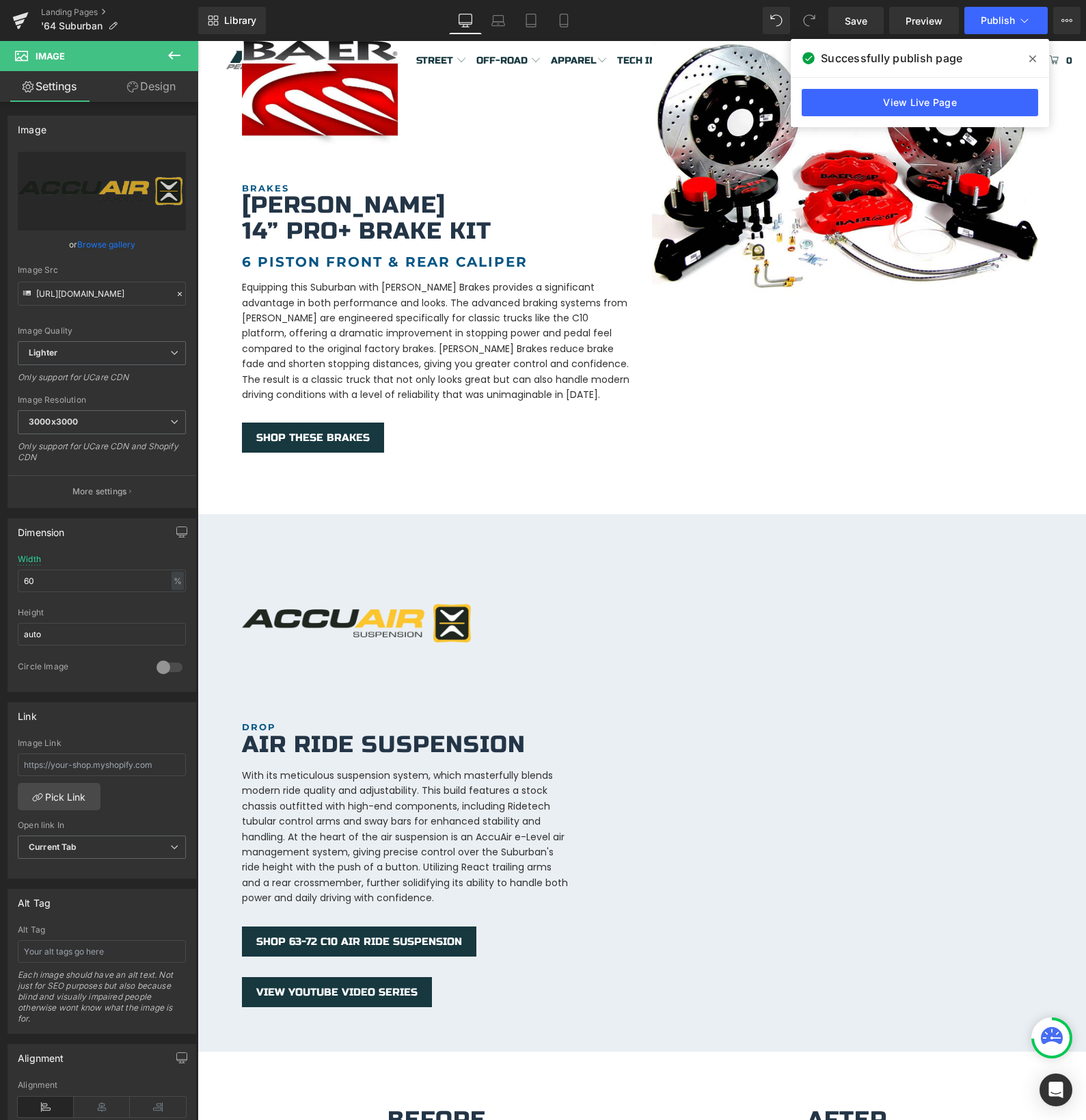
scroll to position [1696, 0]
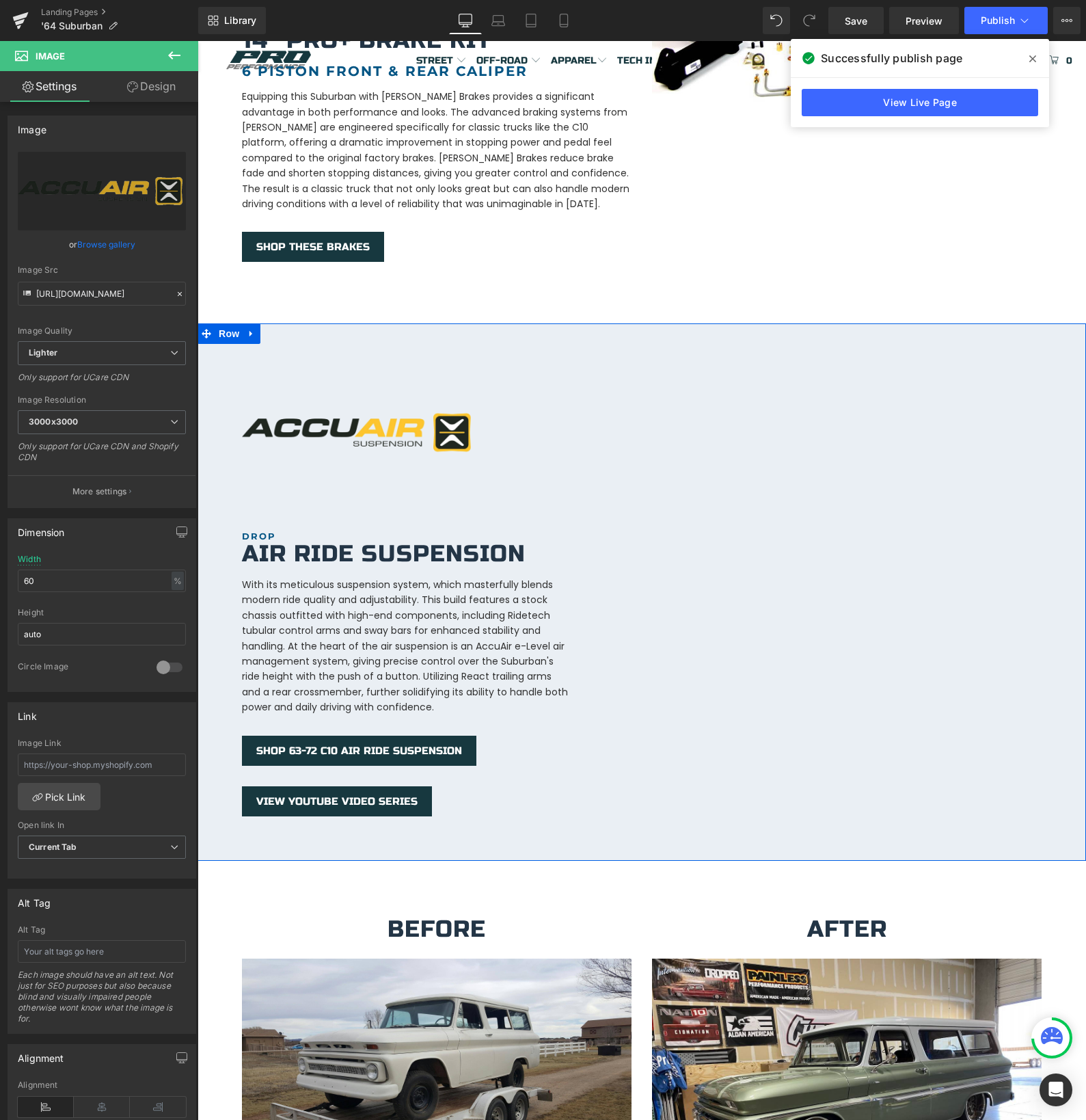
click at [474, 792] on div "VIEW YOUTUBE VIDEO SERIES" at bounding box center [437, 801] width 390 height 30
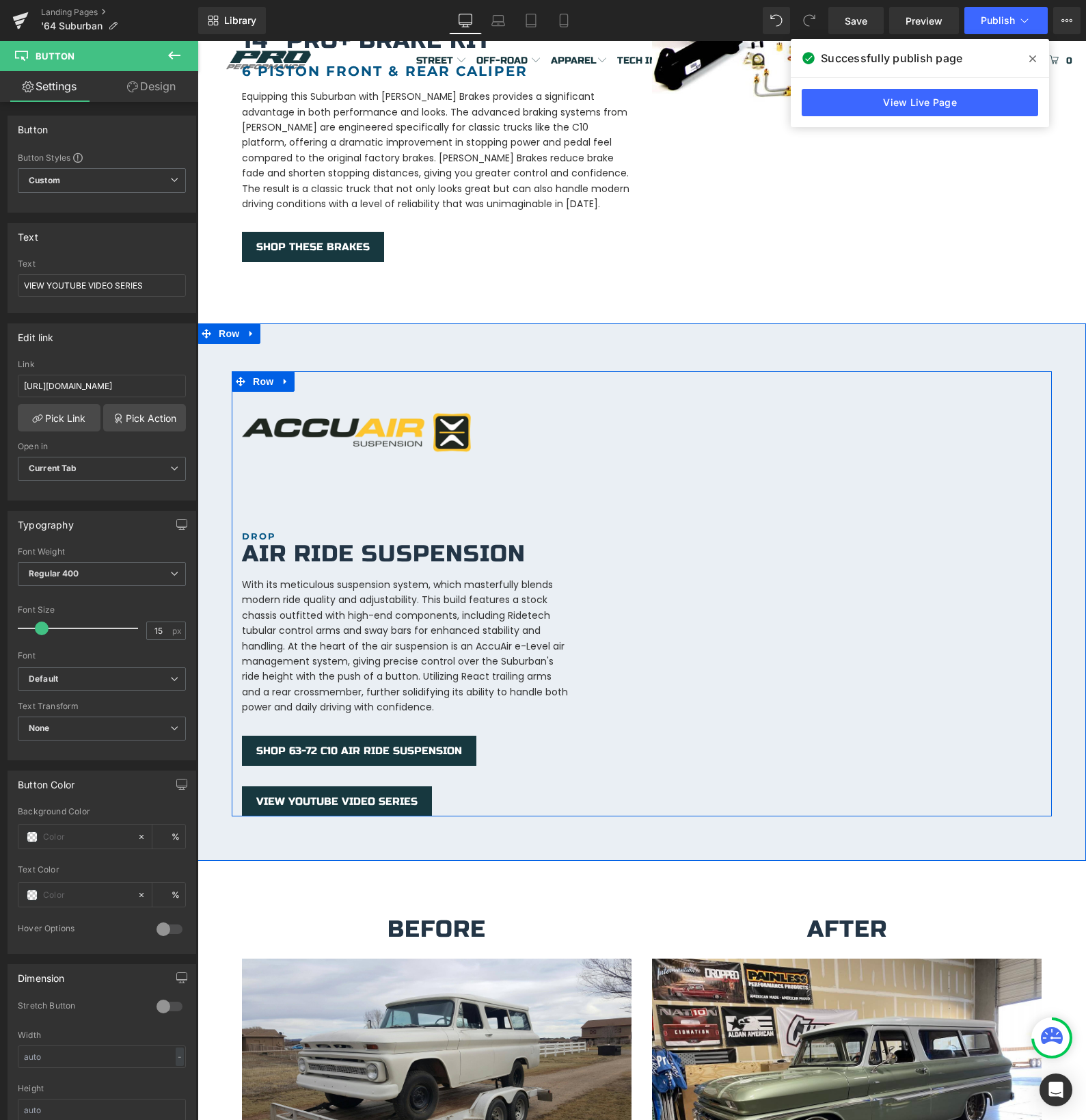
click at [676, 780] on div "Image DROP Heading Air Ride Suspension Heading With its meticulous suspension s…" at bounding box center [642, 593] width 820 height 444
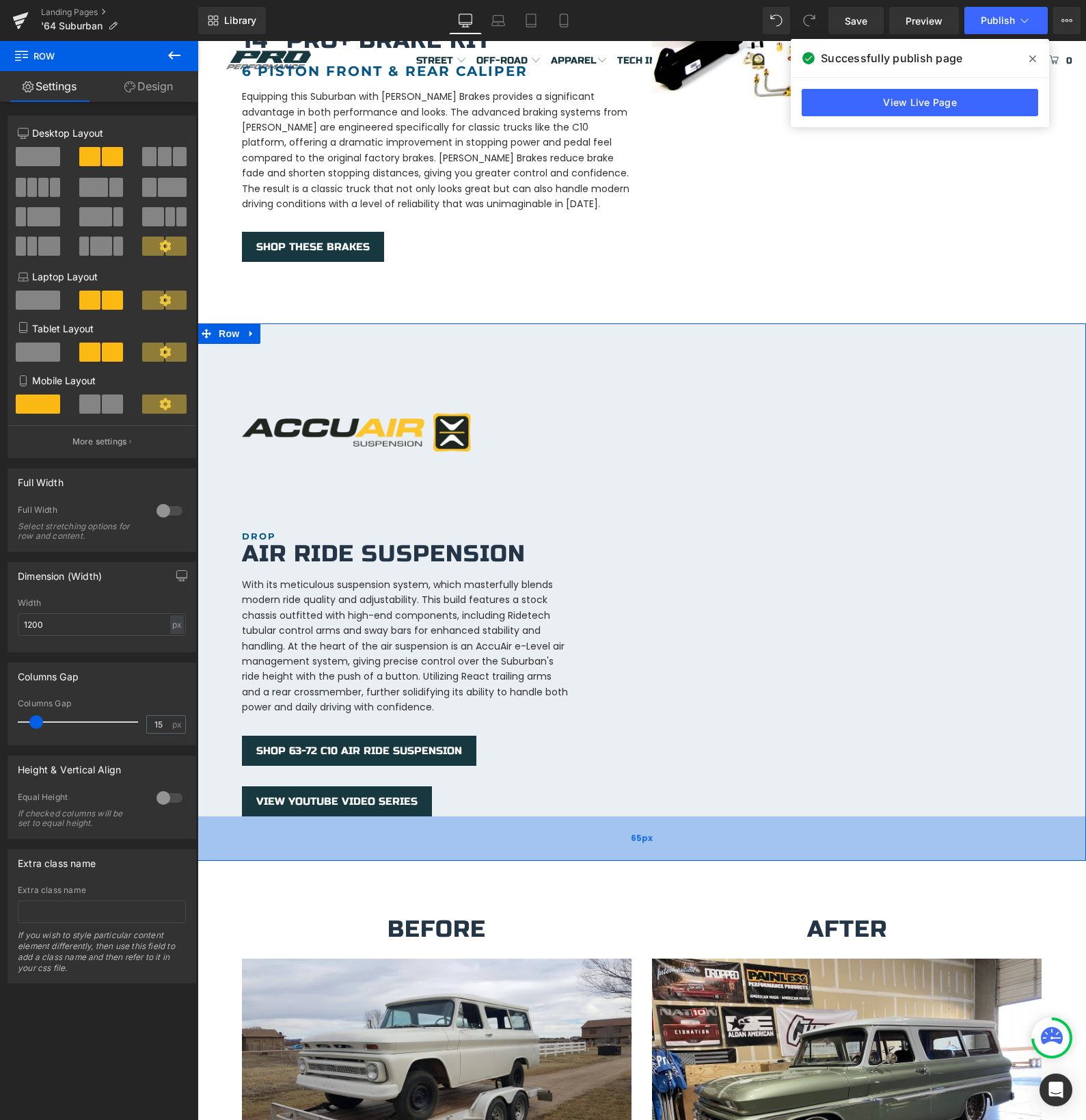
click at [431, 828] on div "65px" at bounding box center [642, 838] width 889 height 44
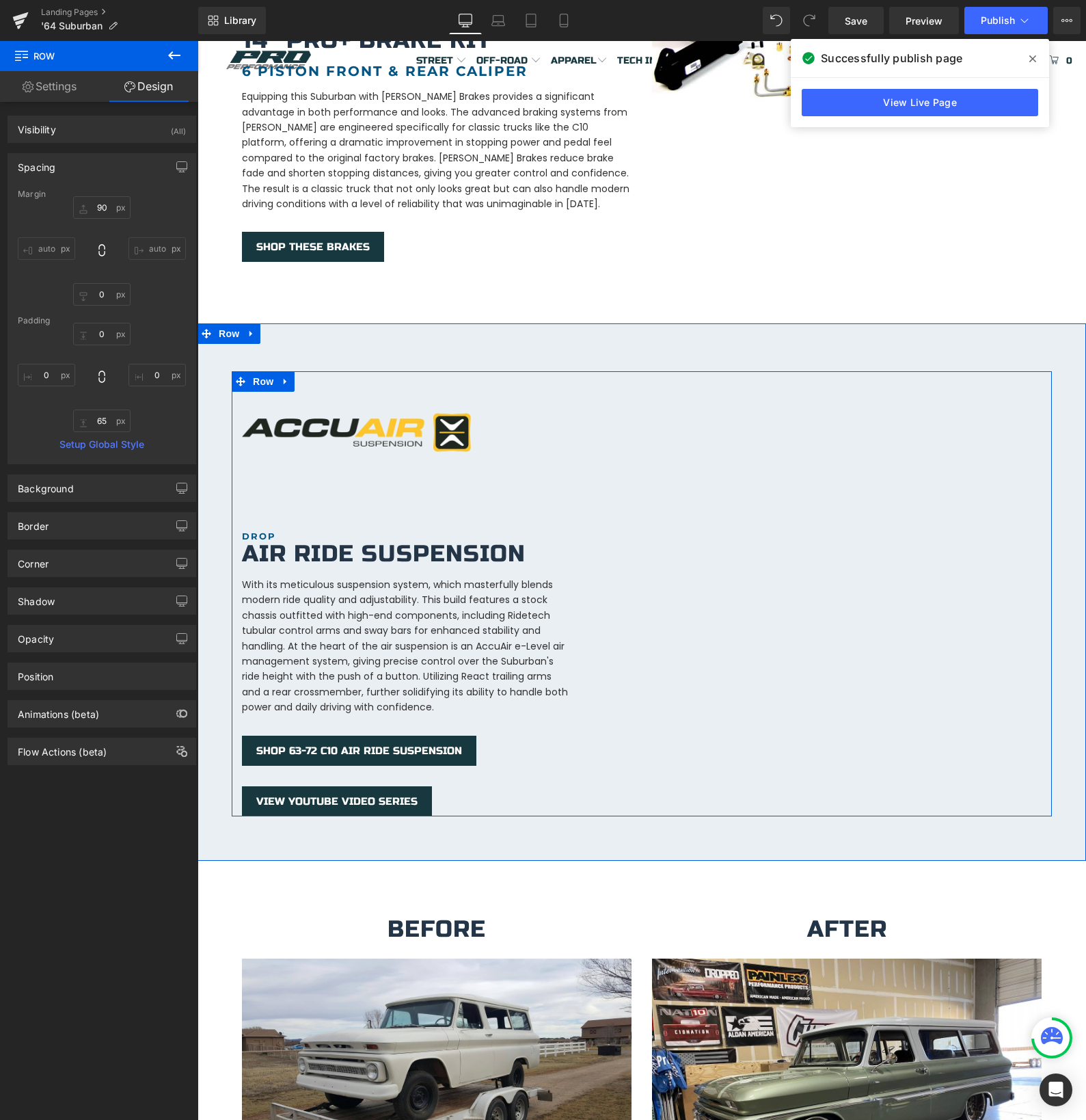
click at [641, 490] on div "Image DROP Heading Air Ride Suspension Heading With its meticulous suspension s…" at bounding box center [642, 593] width 820 height 444
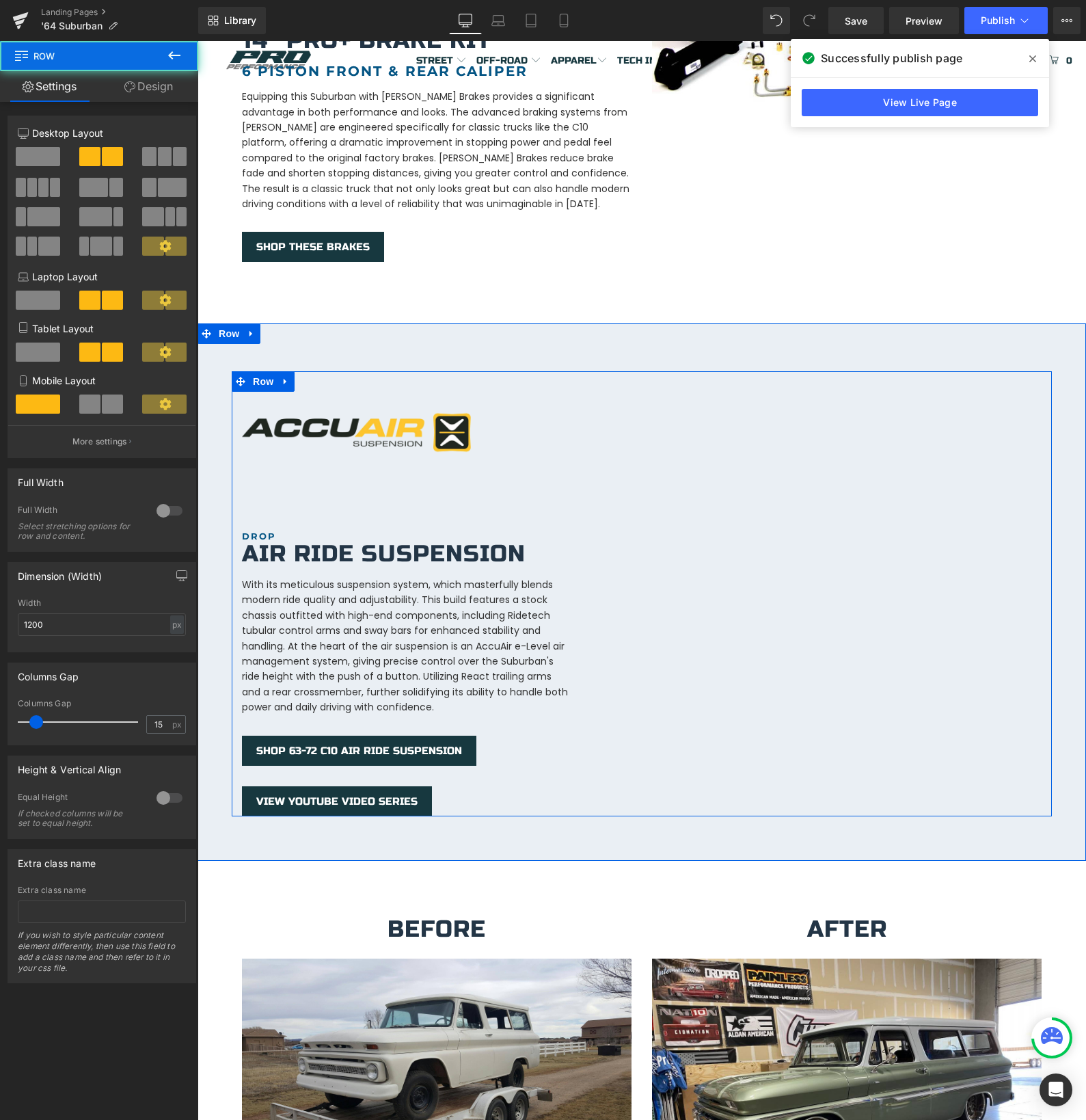
click at [641, 396] on div "Image DROP Heading Air Ride Suspension Heading With its meticulous suspension s…" at bounding box center [437, 593] width 410 height 444
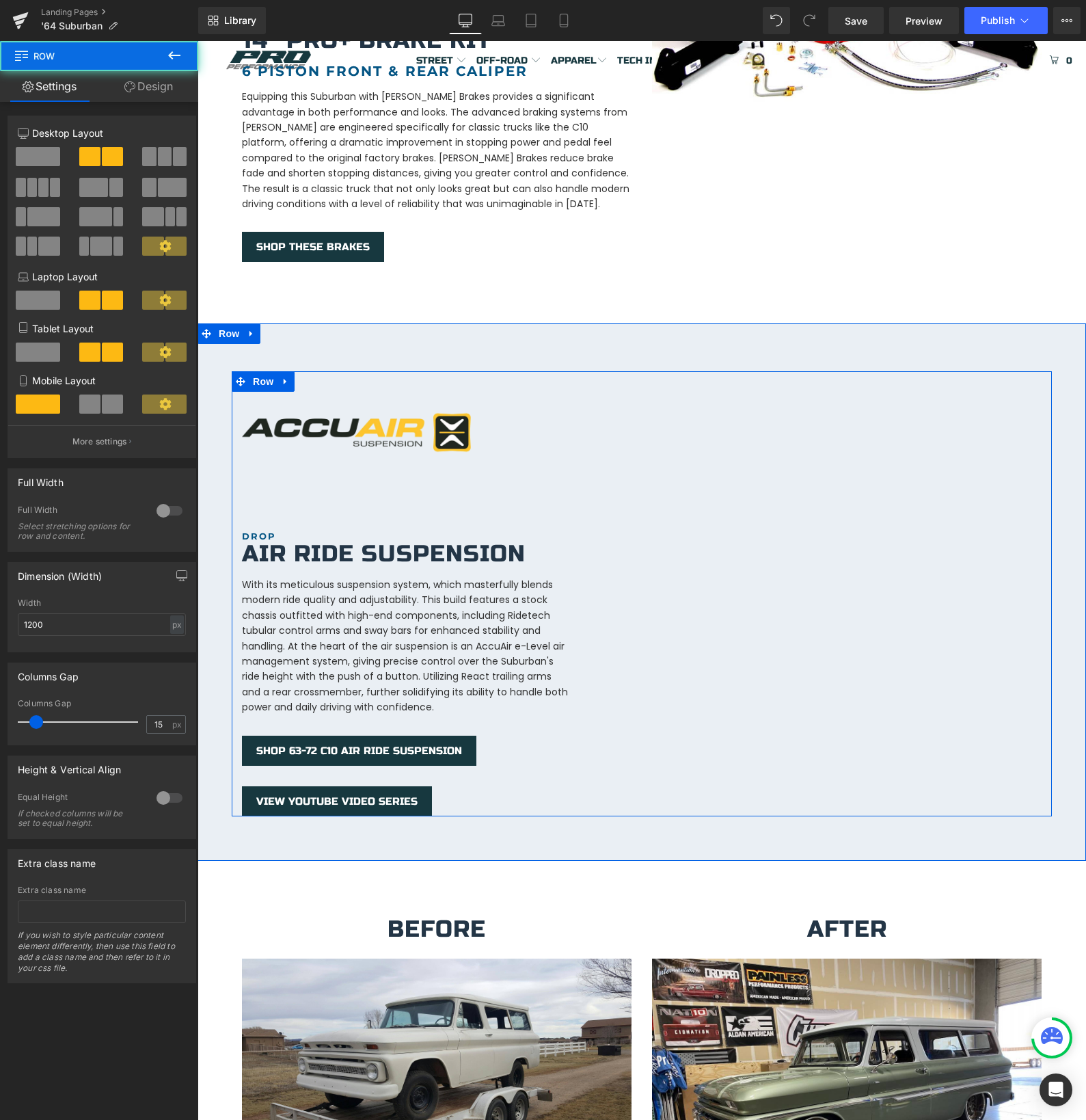
click at [645, 467] on div "Youtube" at bounding box center [847, 481] width 410 height 219
click at [881, 377] on icon at bounding box center [879, 382] width 10 height 11
click at [676, 608] on div "Image DROP Heading Air Ride Suspension Heading With its meticulous suspension s…" at bounding box center [642, 593] width 820 height 444
click at [692, 591] on div "Image DROP Heading Air Ride Suspension Heading With its meticulous suspension s…" at bounding box center [642, 593] width 820 height 444
click at [692, 590] on div "Image DROP Heading Air Ride Suspension Heading With its meticulous suspension s…" at bounding box center [642, 593] width 820 height 444
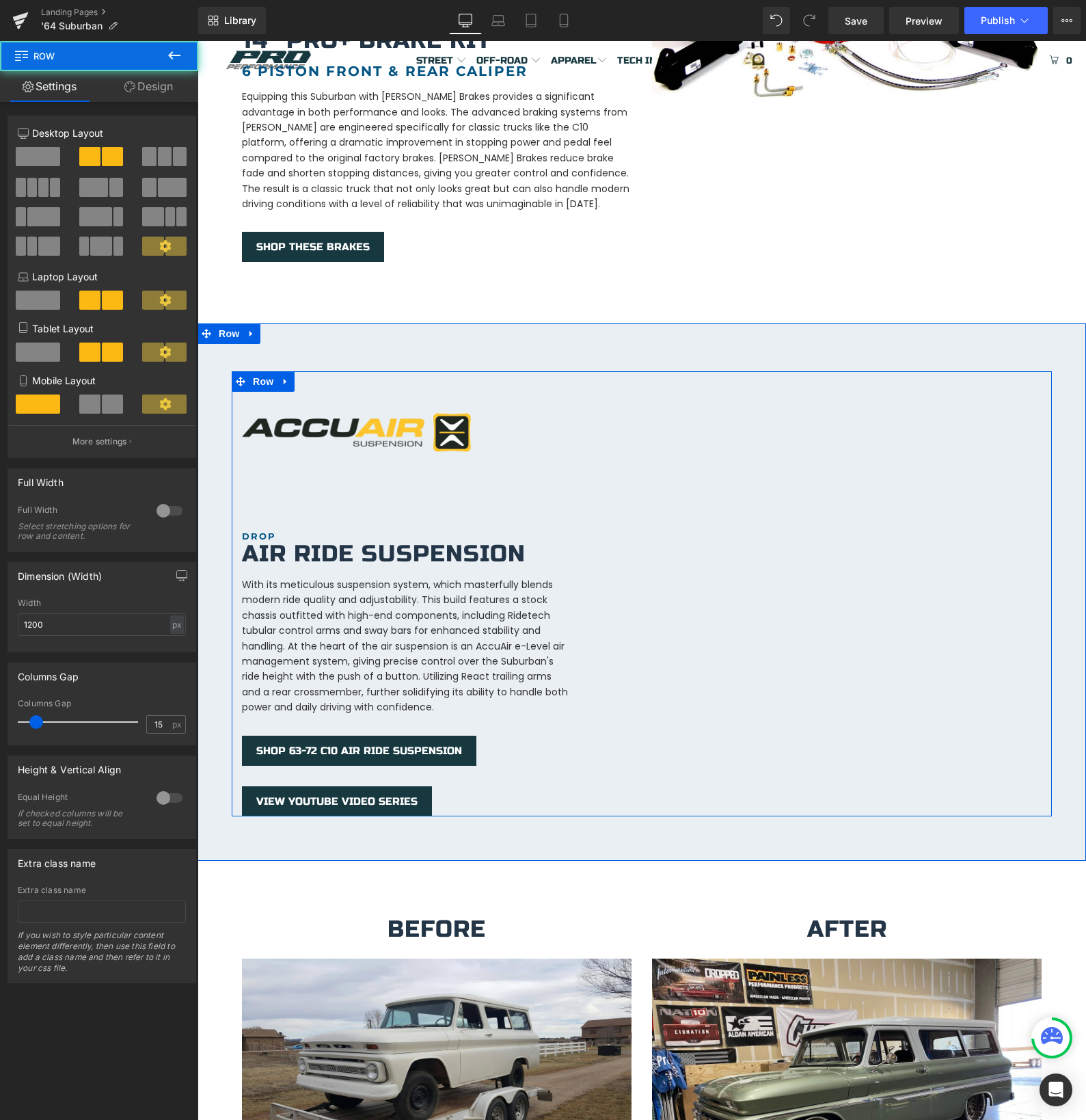
click at [692, 590] on div "Image DROP Heading Air Ride Suspension Heading With its meticulous suspension s…" at bounding box center [642, 593] width 820 height 444
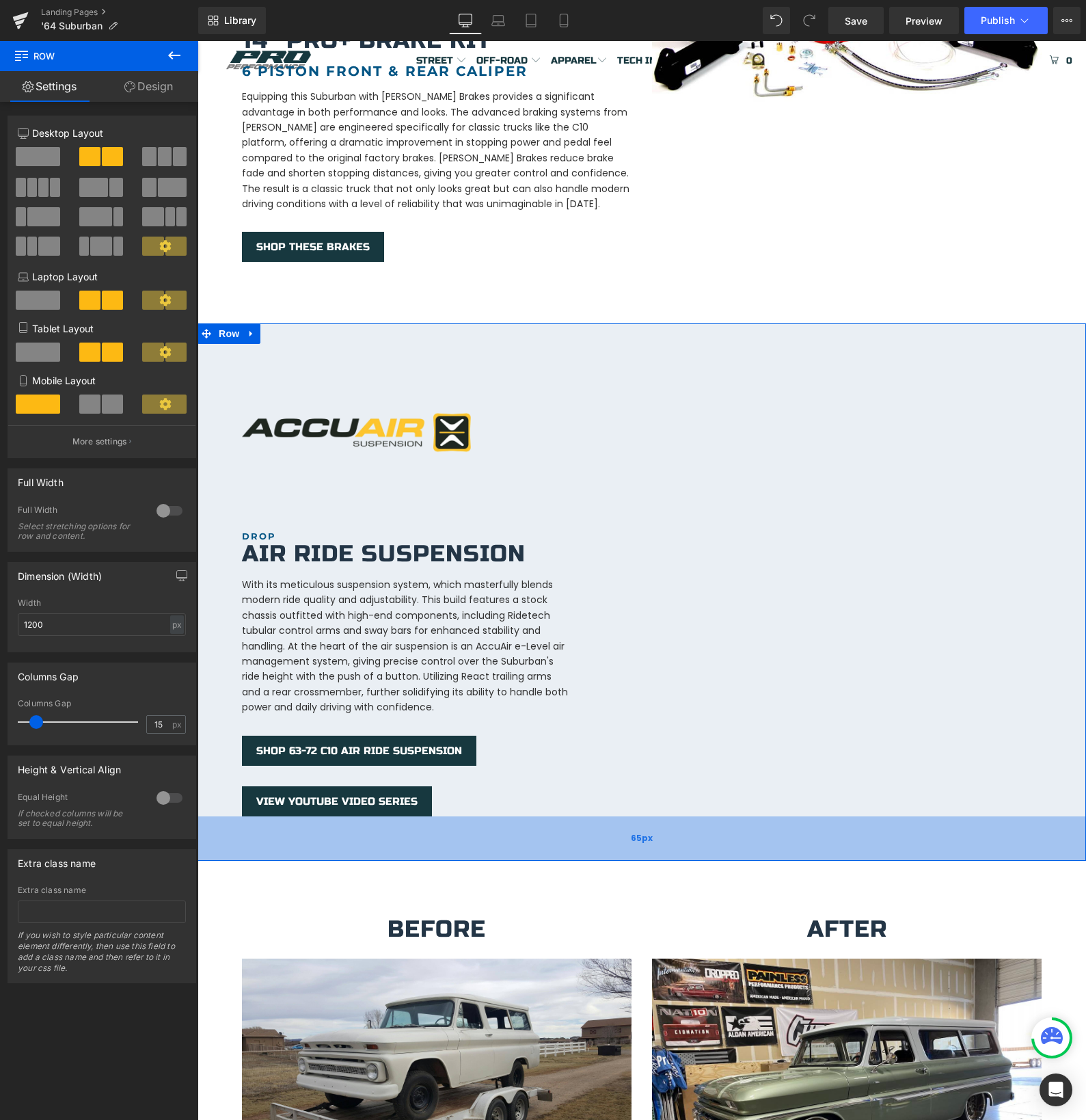
click at [420, 820] on div "65px" at bounding box center [642, 838] width 889 height 44
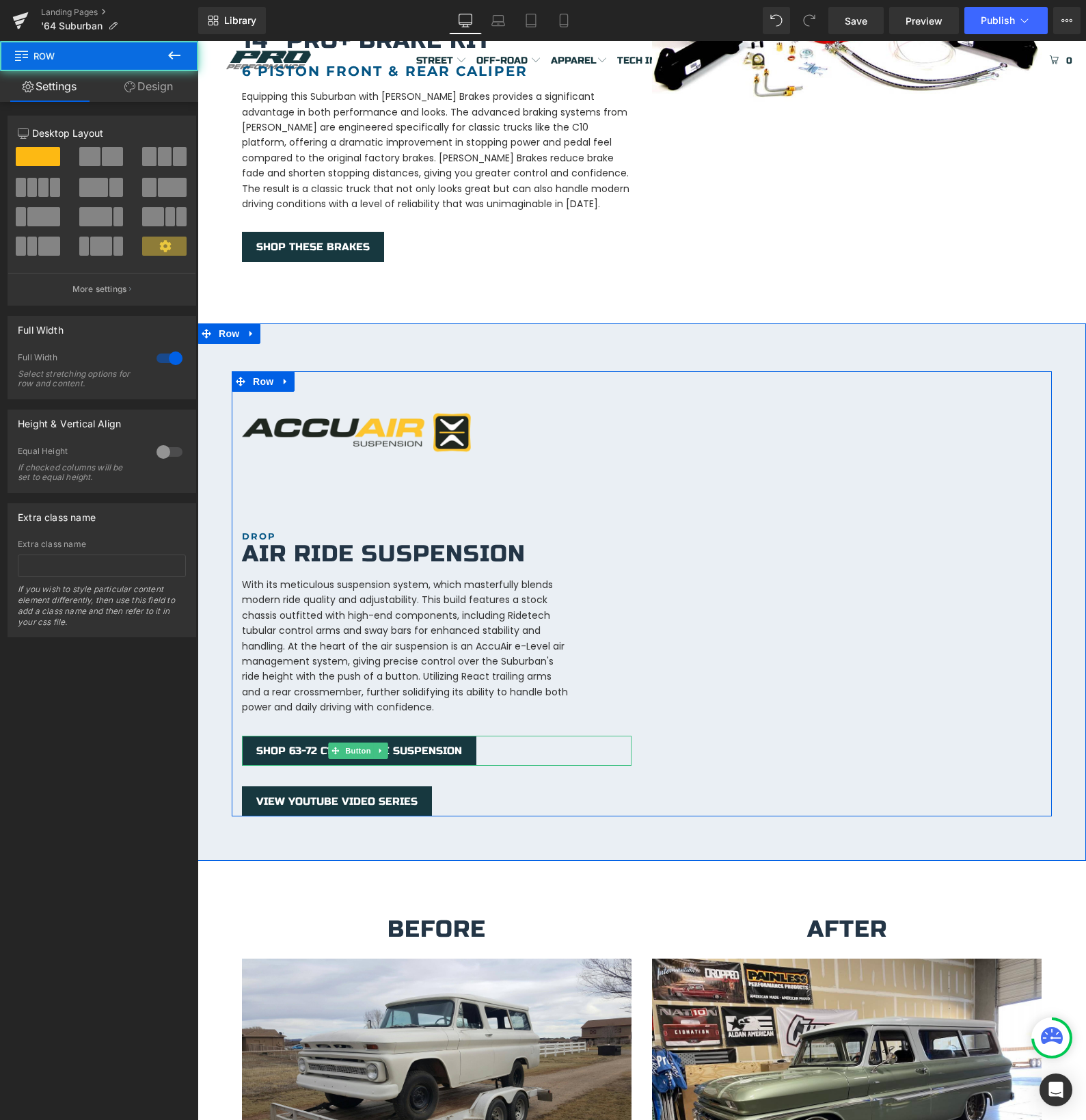
click at [576, 735] on div "SHOP 63-72 C10 AIR RIDE SUSPENSION" at bounding box center [437, 751] width 390 height 30
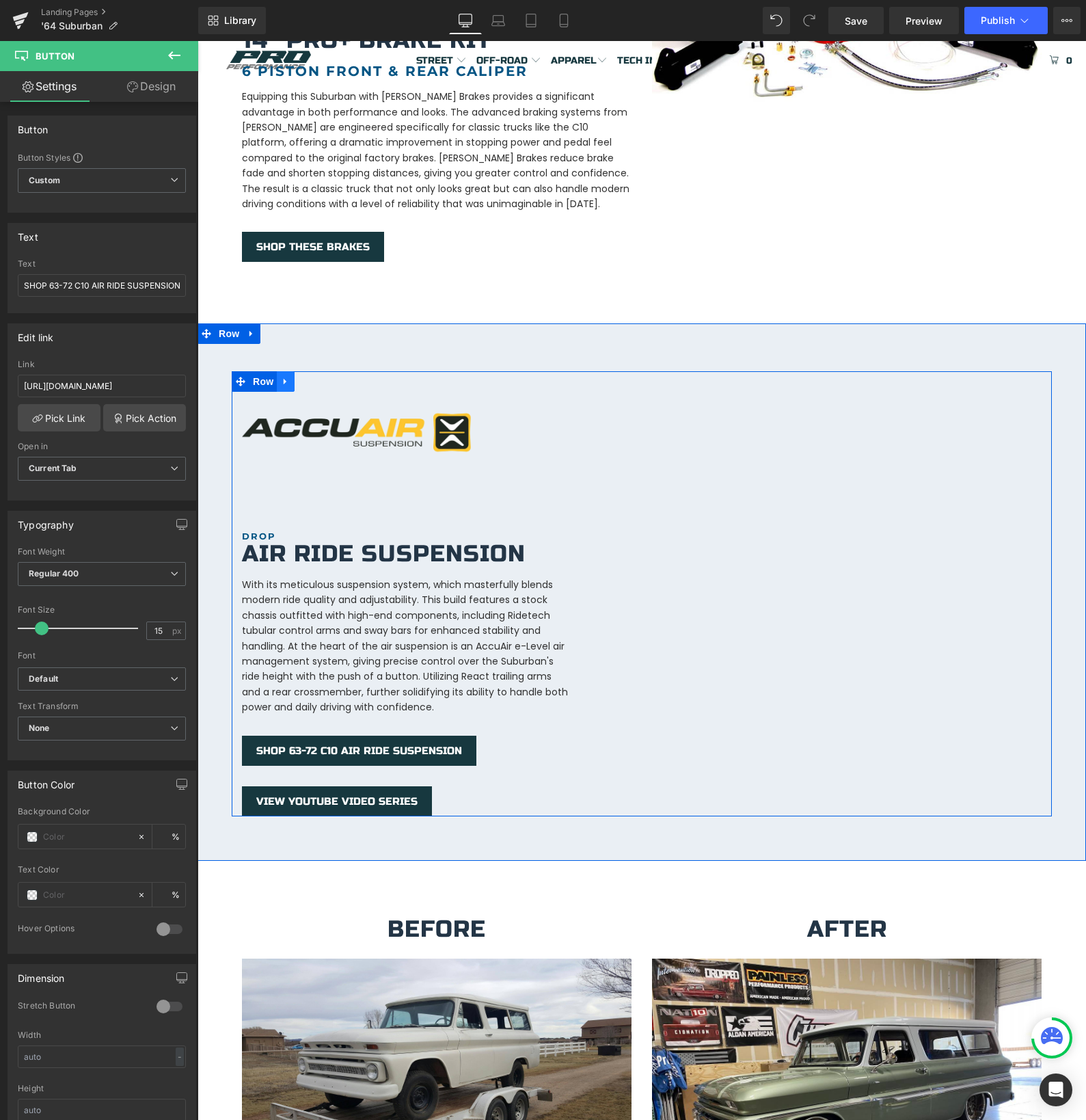
click at [286, 379] on icon at bounding box center [285, 382] width 3 height 6
click at [282, 329] on div "Image DROP Heading Air Ride Suspension Heading With its meticulous suspension s…" at bounding box center [642, 569] width 889 height 492
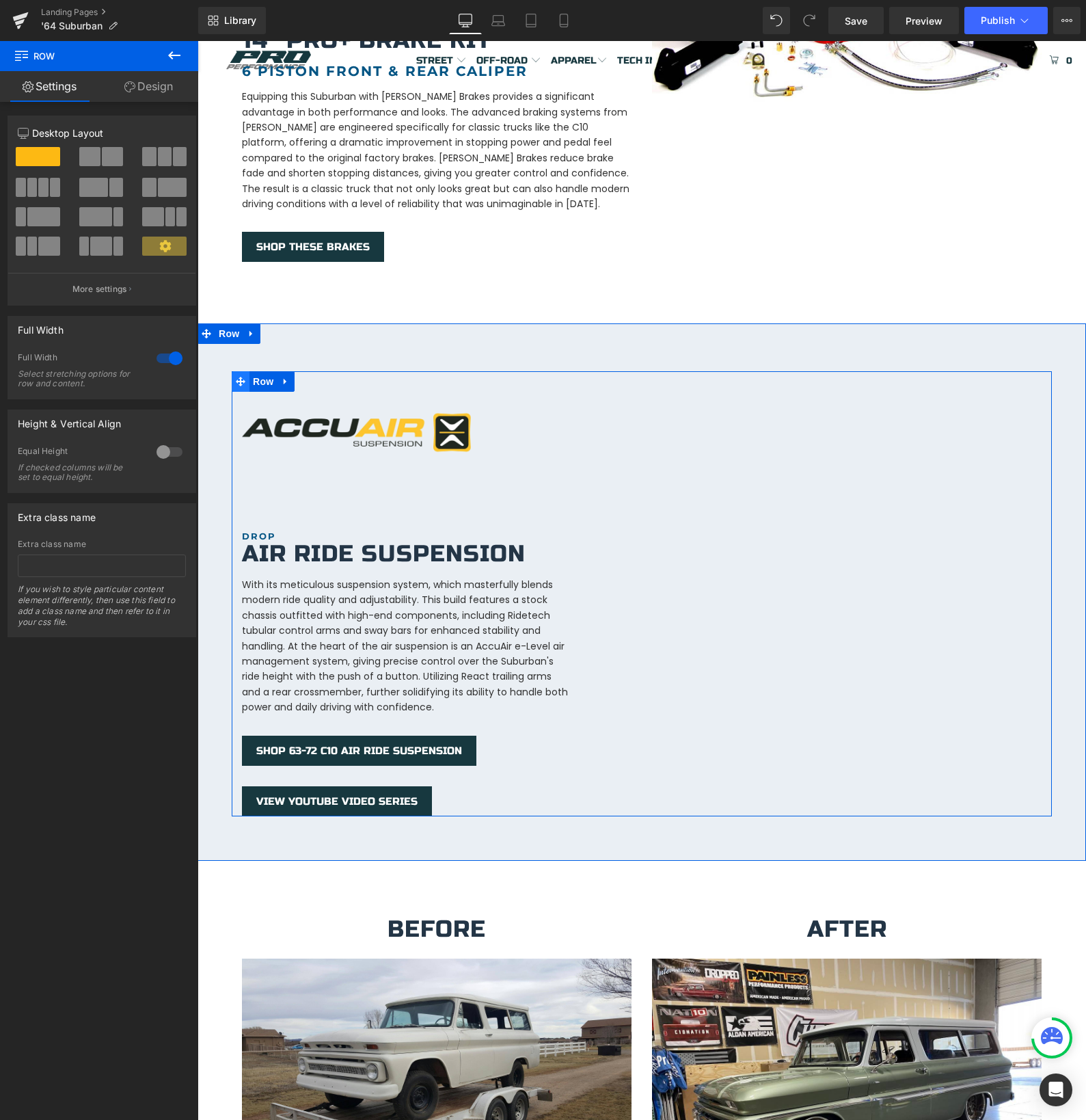
click at [240, 377] on icon at bounding box center [241, 381] width 10 height 10
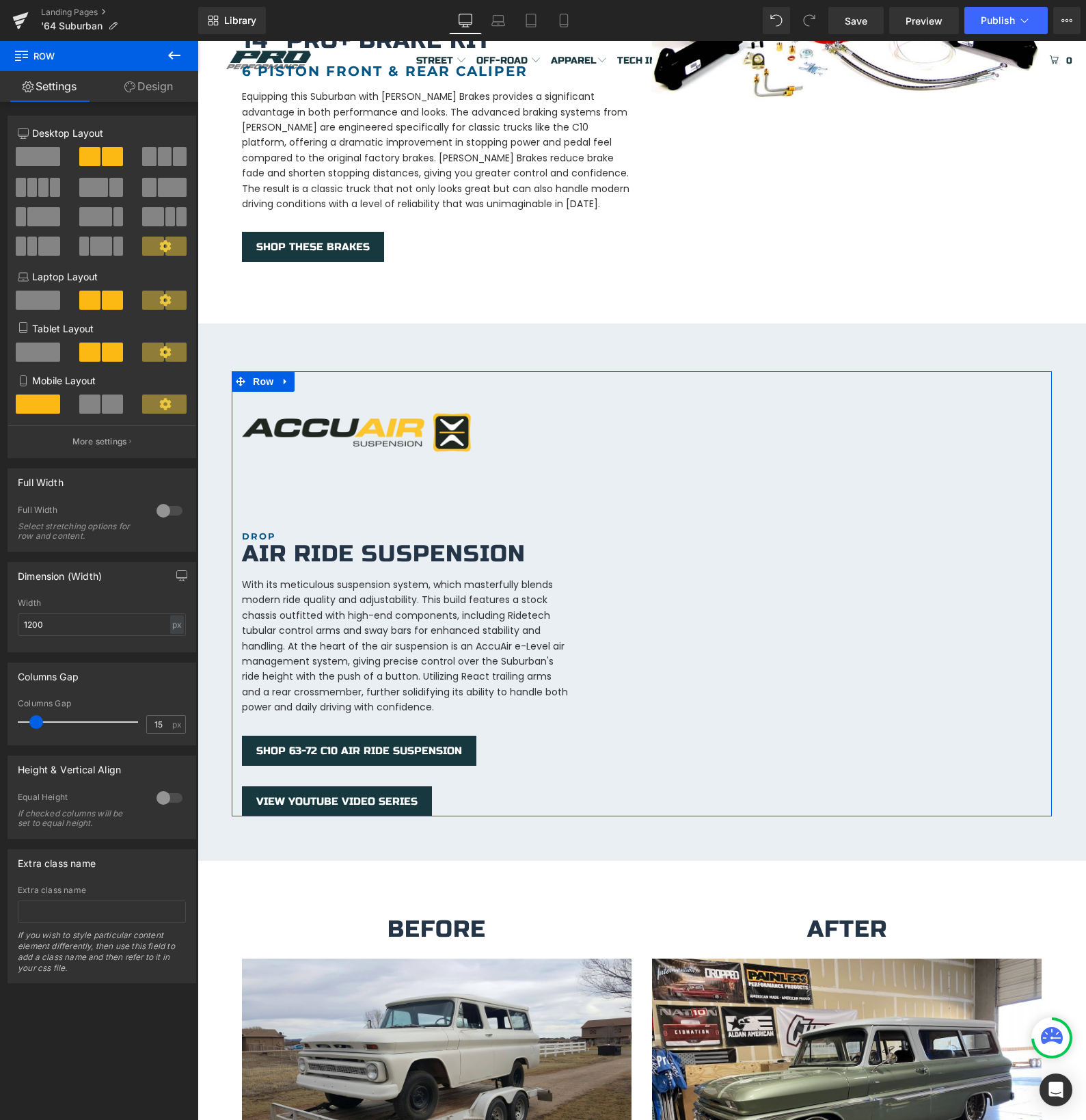
click at [151, 89] on link "Design" at bounding box center [149, 86] width 99 height 31
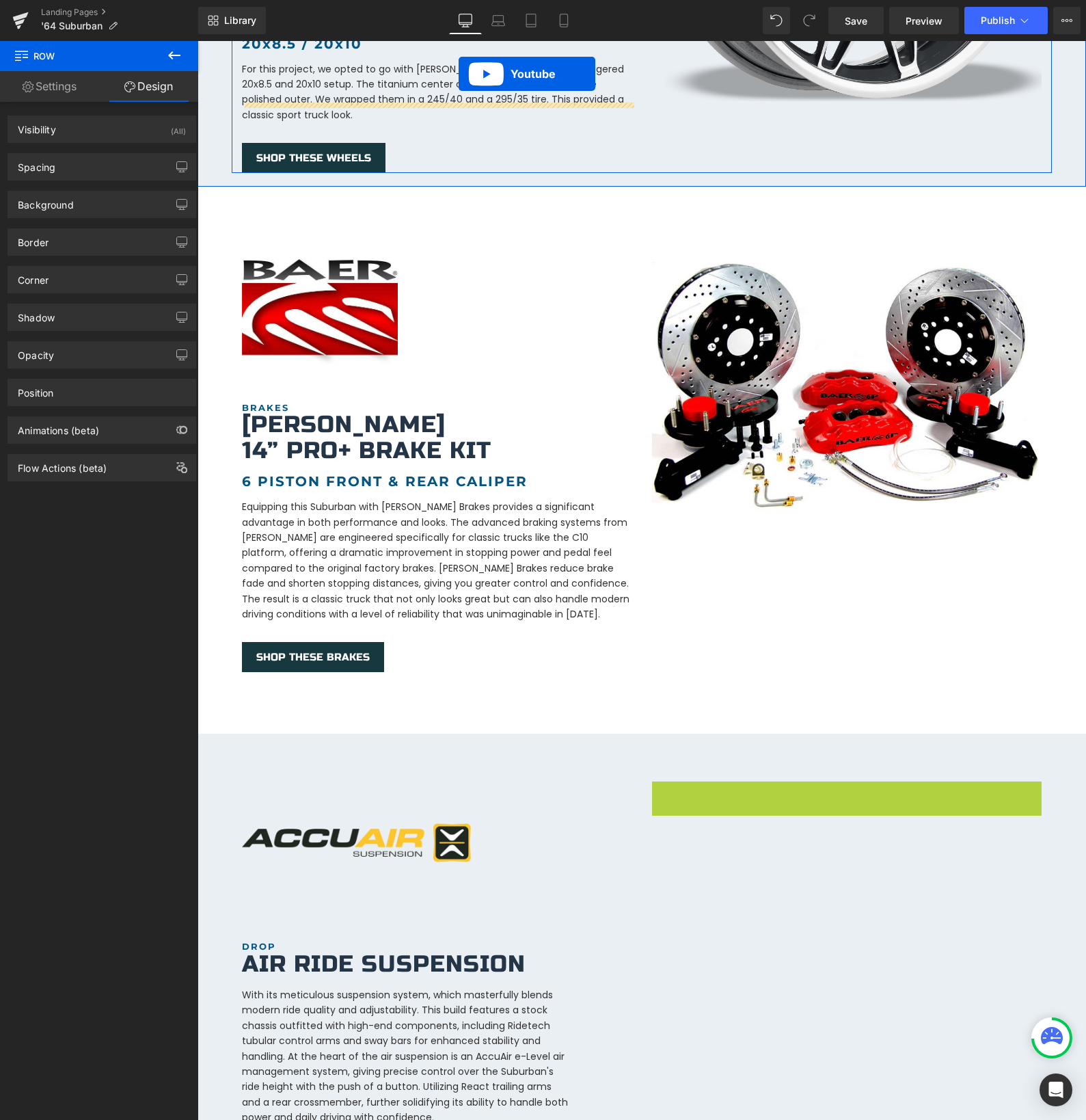
scroll to position [1217, 0]
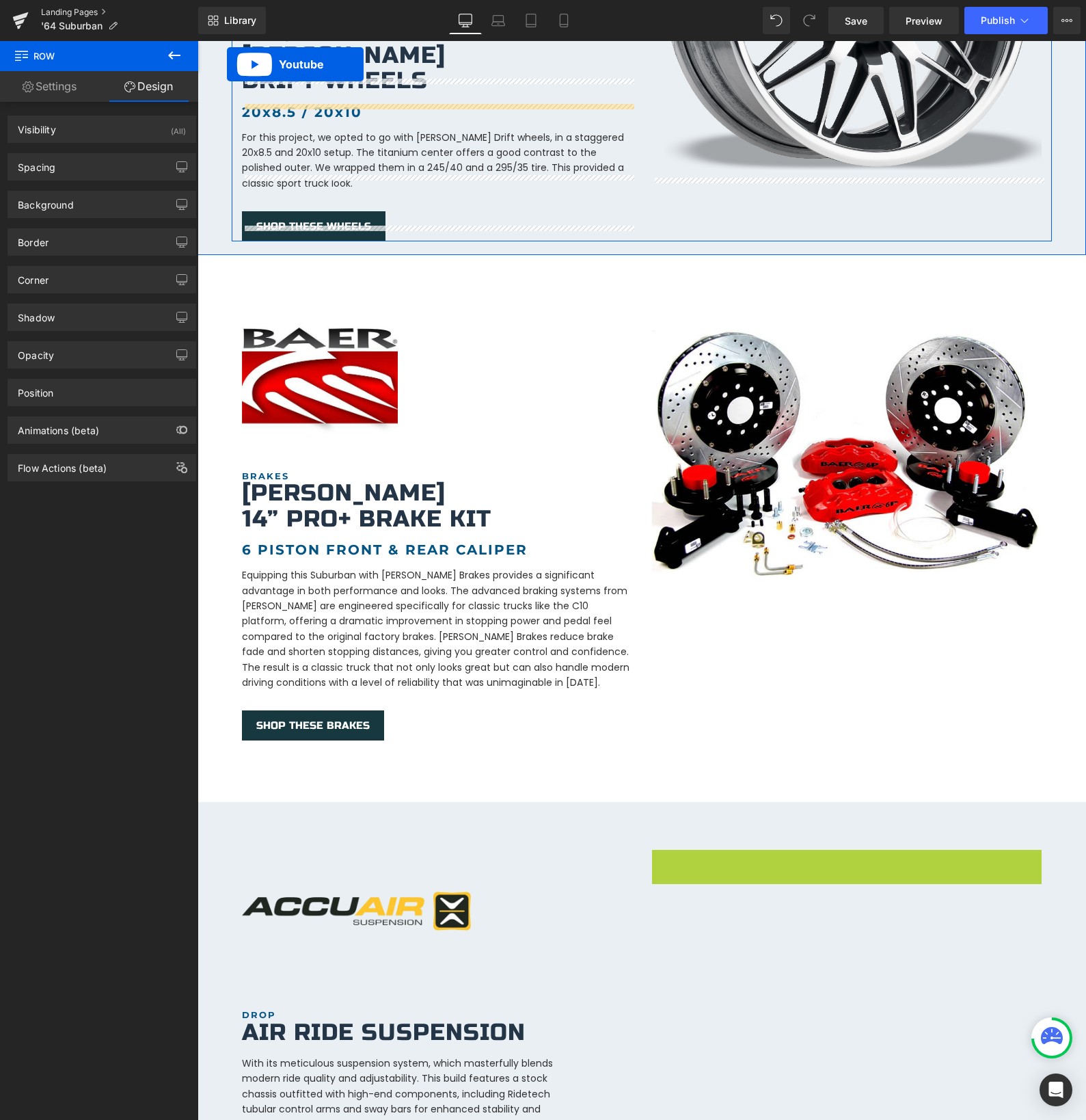
click at [58, 9] on link "Landing Pages" at bounding box center [119, 12] width 157 height 11
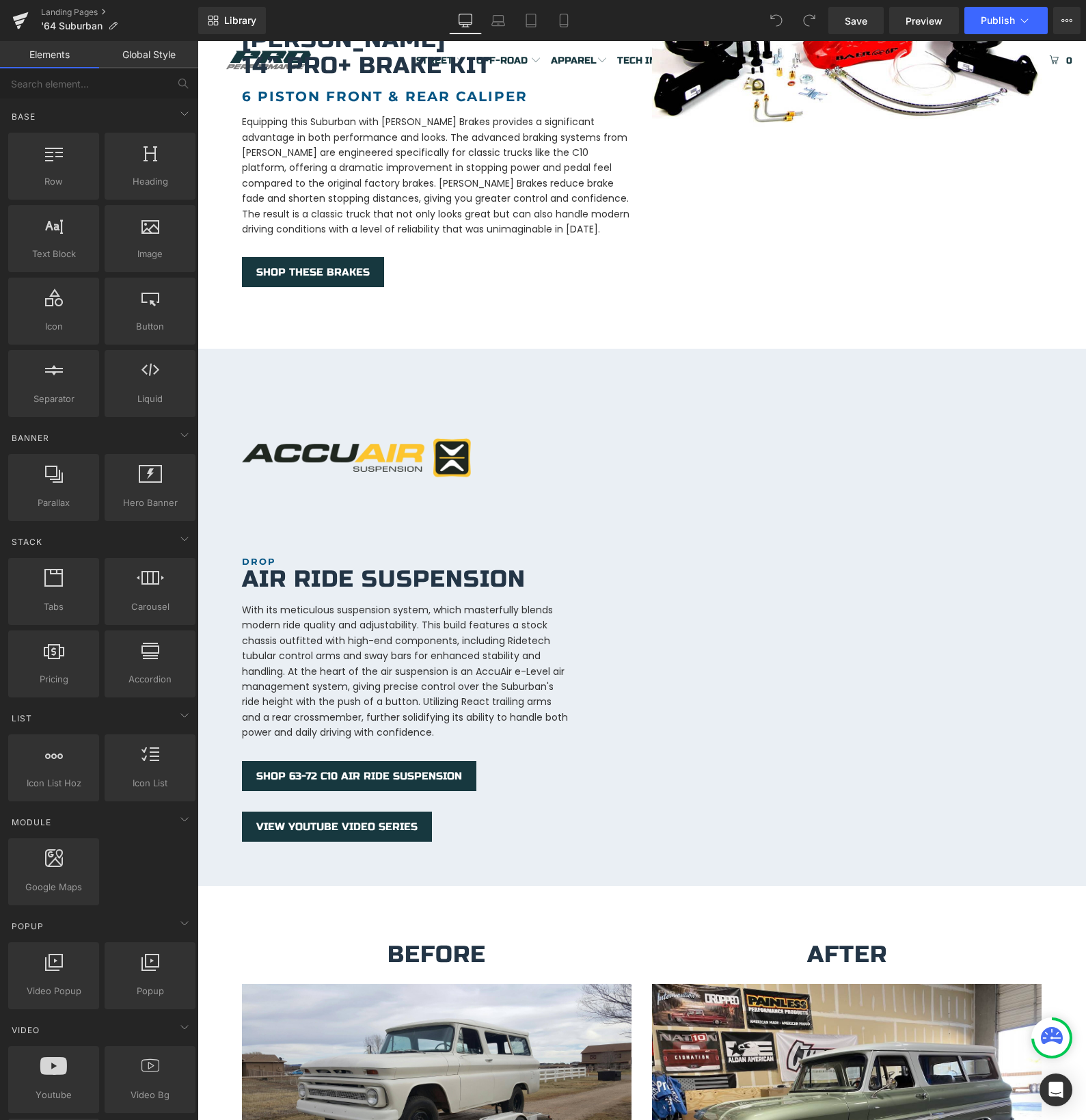
scroll to position [1684, 0]
